Goal: Task Accomplishment & Management: Use online tool/utility

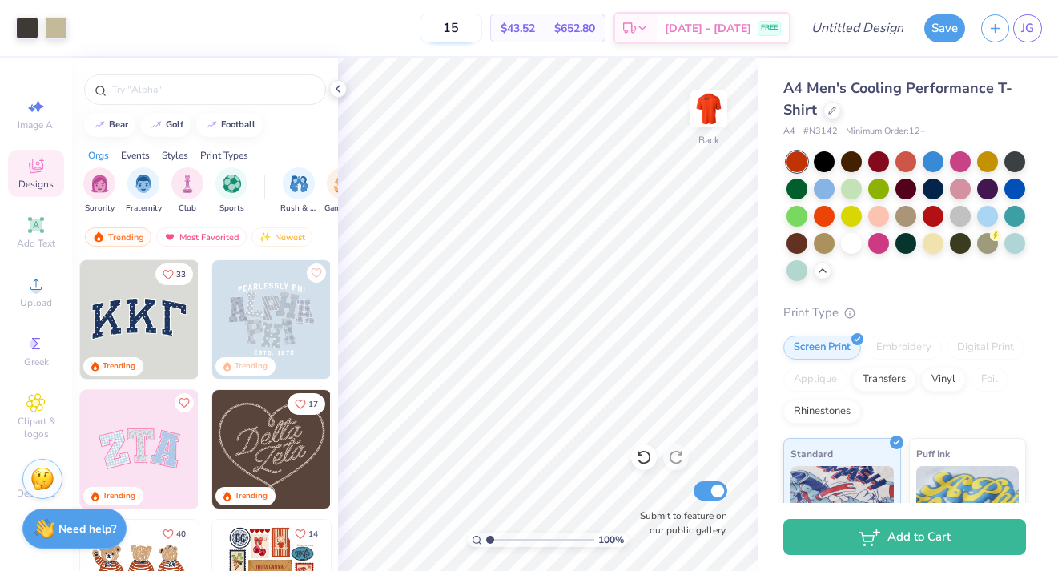
click at [478, 28] on input "15" at bounding box center [451, 28] width 62 height 29
click at [478, 27] on input "15" at bounding box center [451, 28] width 62 height 29
type input "3"
type input "24"
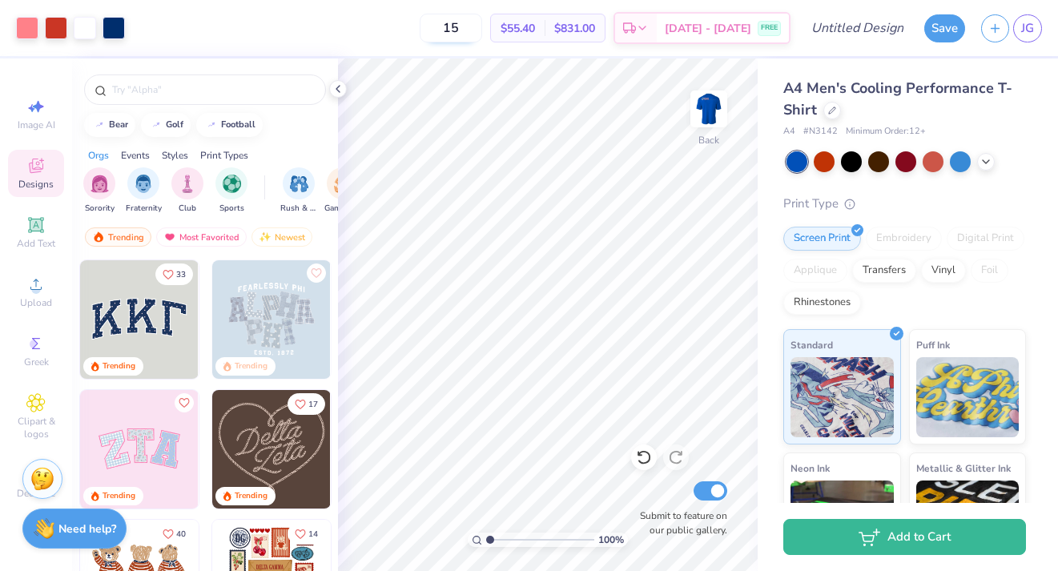
click at [465, 23] on input "15" at bounding box center [451, 28] width 62 height 29
type input "24"
click at [709, 116] on img at bounding box center [709, 109] width 64 height 64
click at [706, 128] on img at bounding box center [709, 109] width 64 height 64
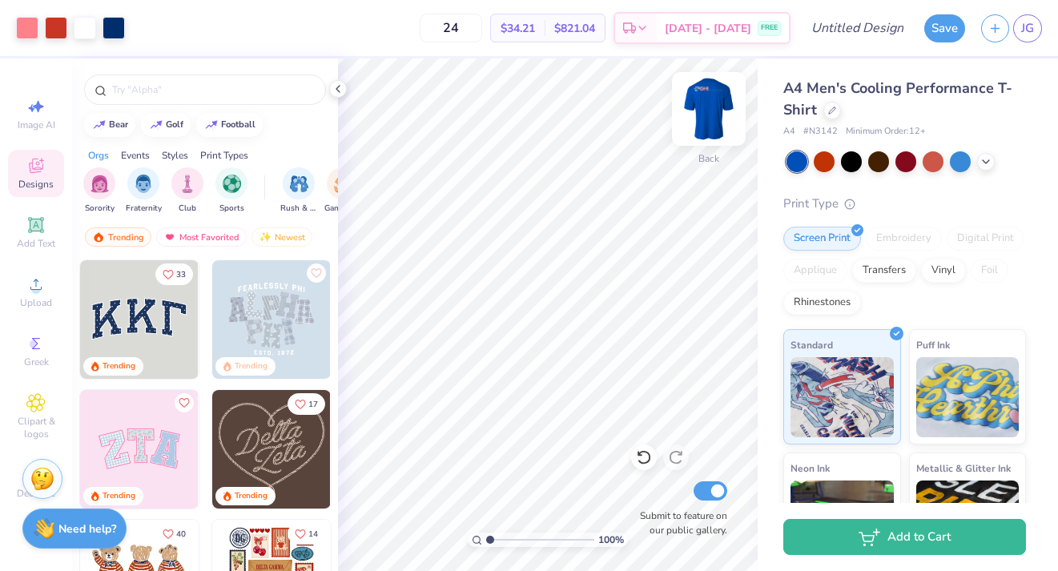
click at [706, 115] on img at bounding box center [709, 109] width 64 height 64
click at [706, 116] on img at bounding box center [709, 109] width 64 height 64
